Goal: Communication & Community: Answer question/provide support

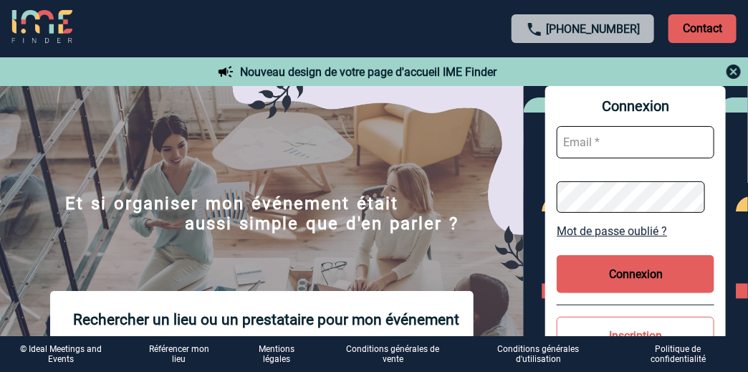
click at [620, 146] on input "text" at bounding box center [636, 142] width 158 height 32
type input "armelle.zachara@sanofi.com"
click at [641, 264] on button "Connexion" at bounding box center [636, 274] width 158 height 38
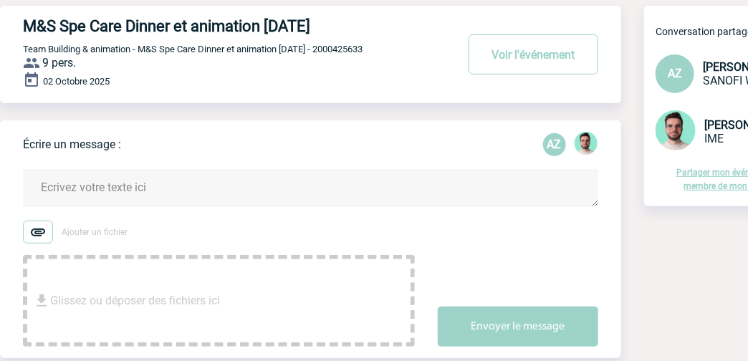
scroll to position [143, 0]
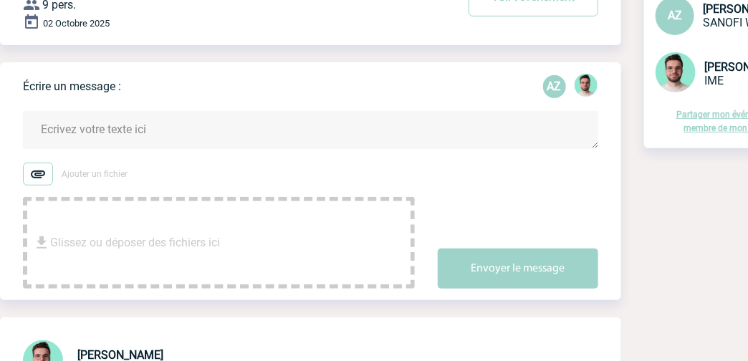
click at [211, 138] on textarea at bounding box center [310, 130] width 575 height 38
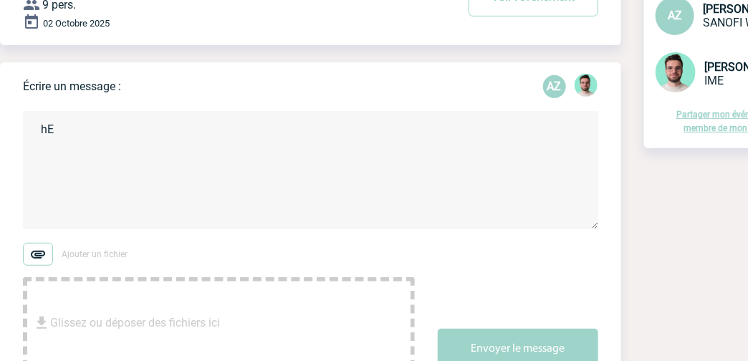
type textarea "h"
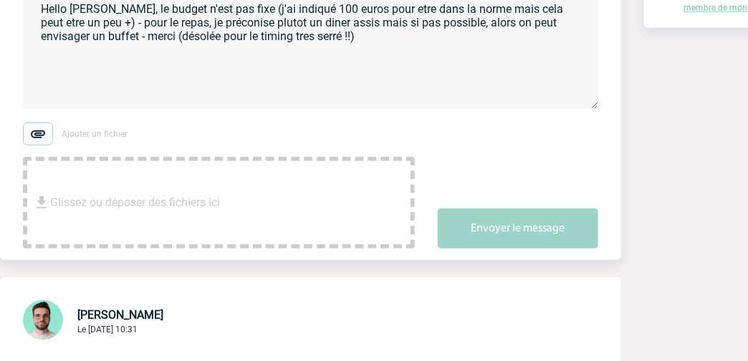
scroll to position [286, 0]
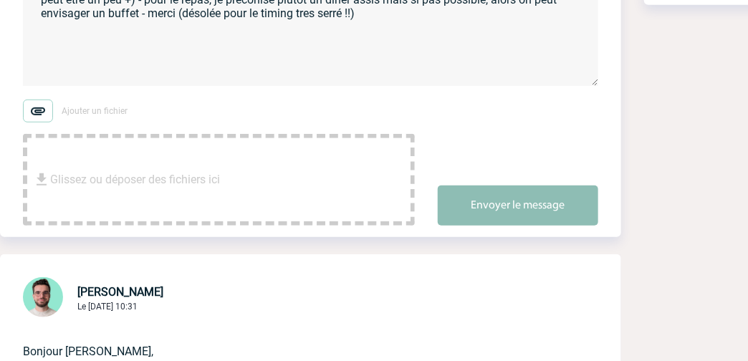
type textarea "Hello [PERSON_NAME], le budget n'est pas fixe (j'ai indiqué 100 euros pour etre…"
click at [517, 198] on button "Envoyer le message" at bounding box center [518, 206] width 161 height 40
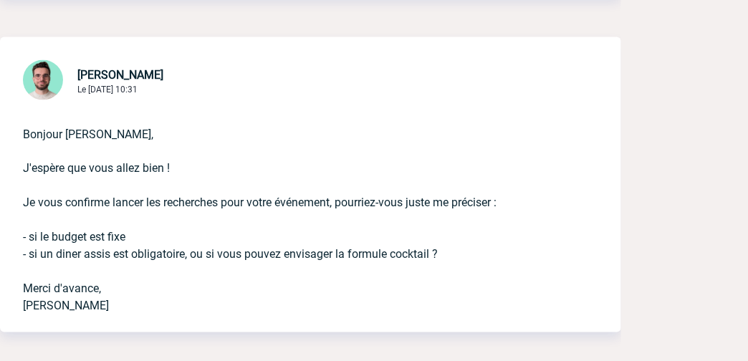
scroll to position [716, 0]
